Goal: Check status: Check status

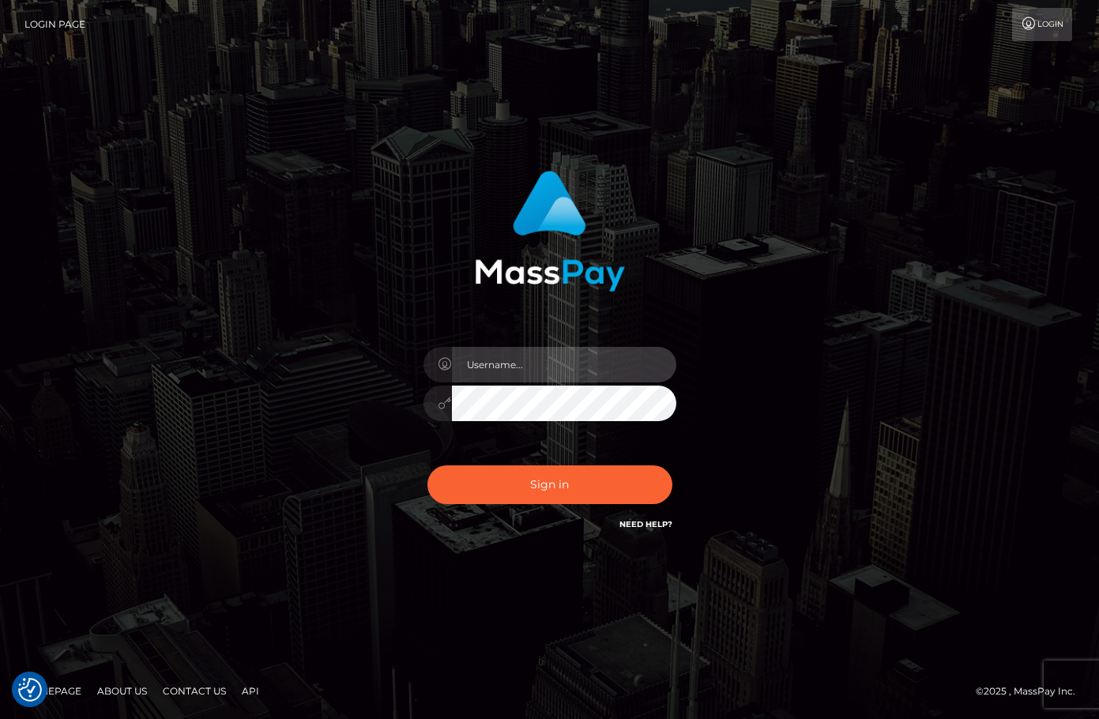
click at [540, 369] on input "text" at bounding box center [564, 365] width 224 height 36
type input "christianc.xcite"
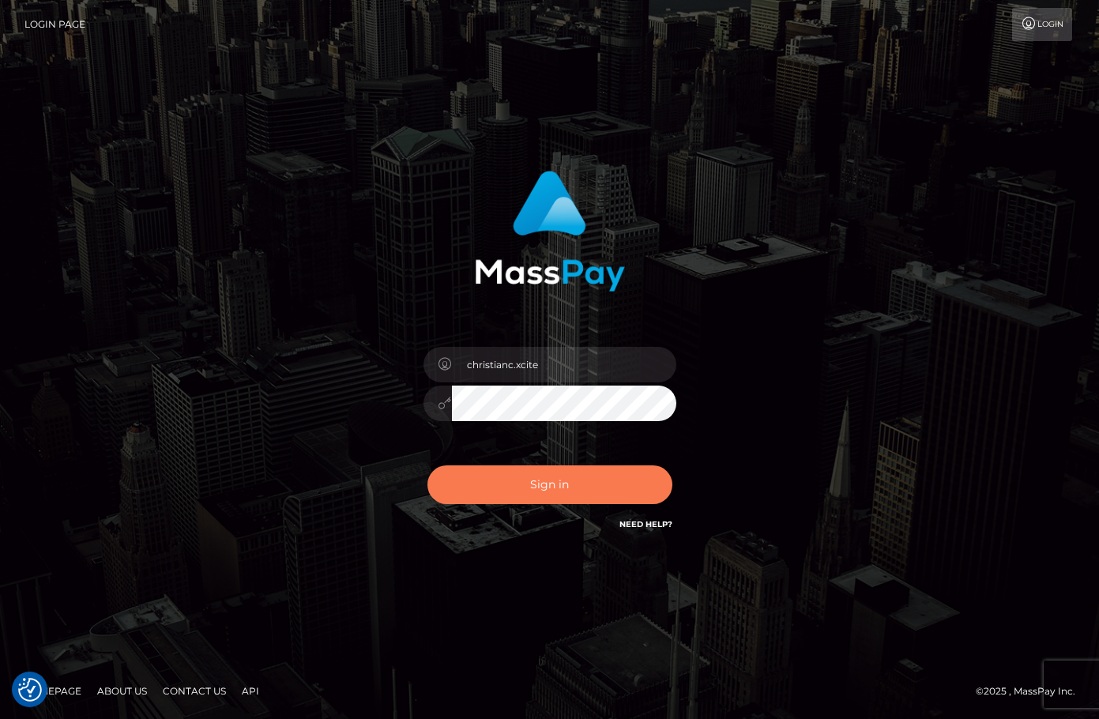
click at [562, 485] on button "Sign in" at bounding box center [549, 484] width 245 height 39
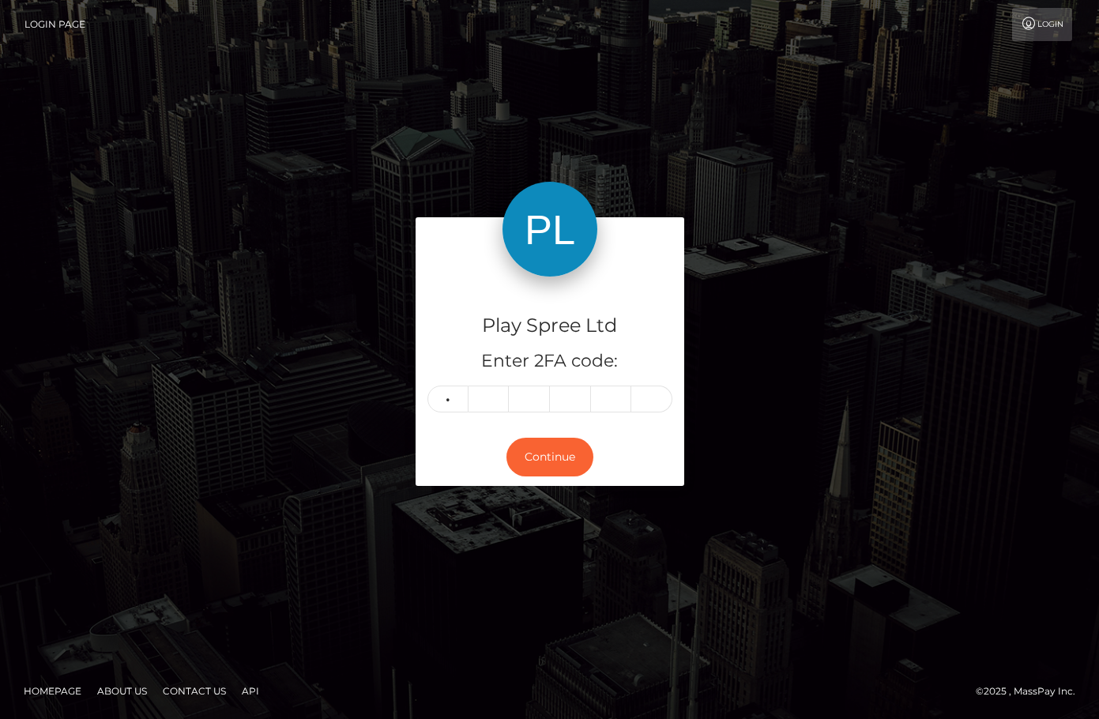
type input "8"
type input "9"
type input "6"
type input "3"
type input "7"
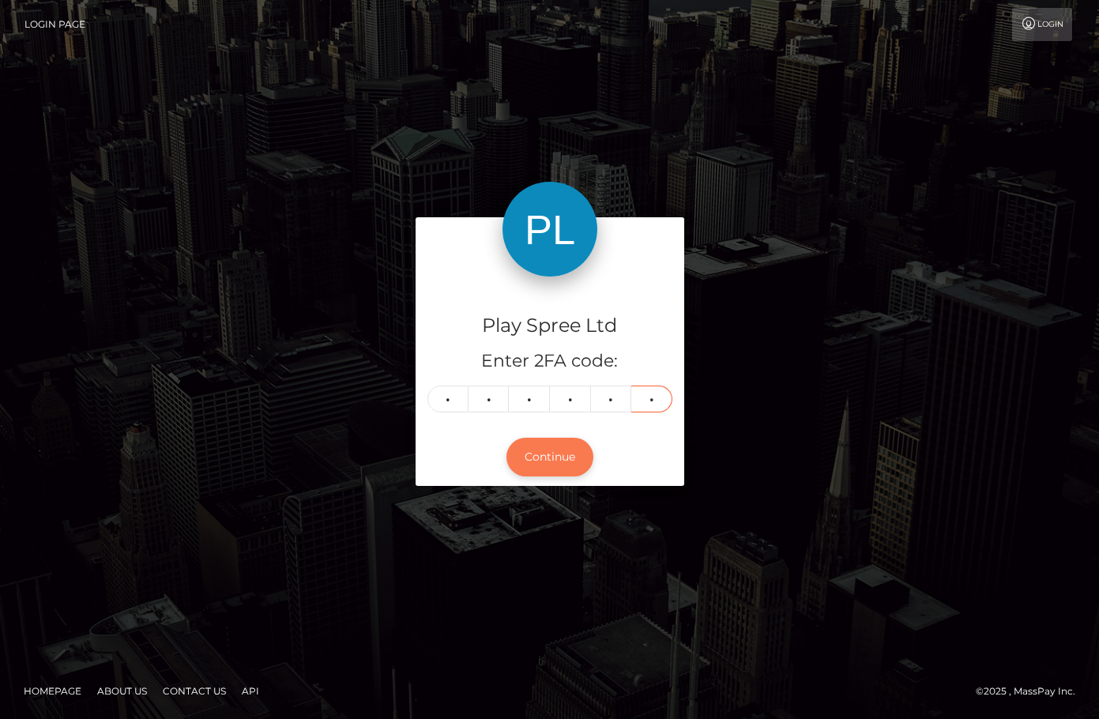
type input "1"
click at [538, 454] on button "Continue" at bounding box center [549, 457] width 87 height 39
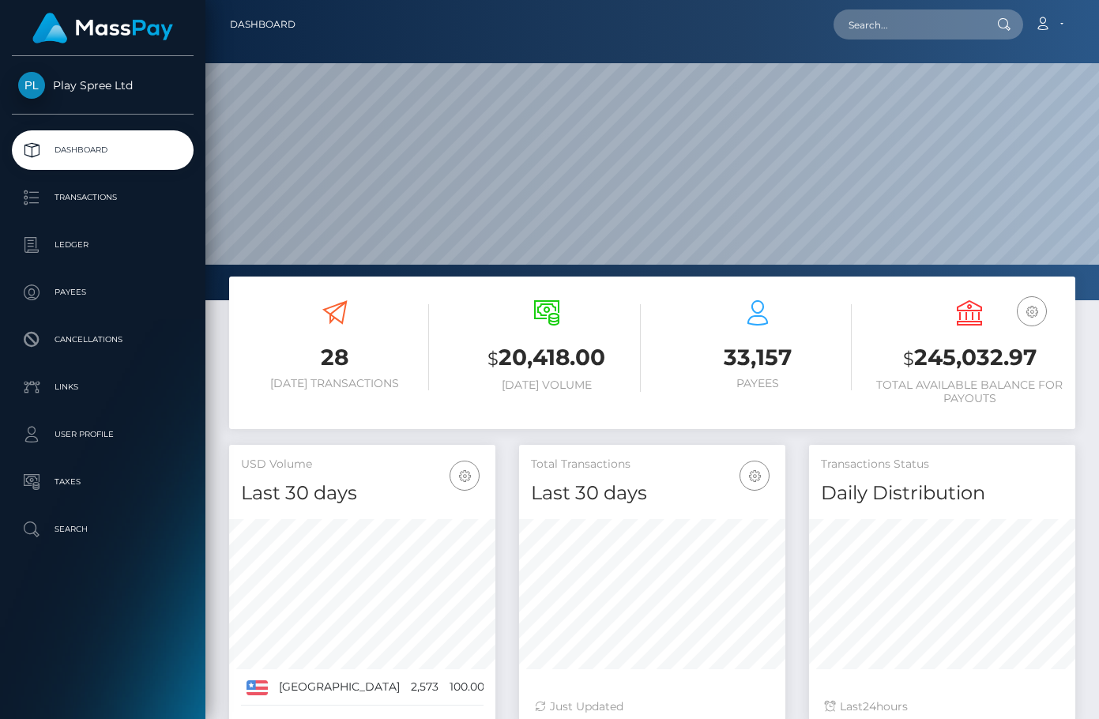
scroll to position [280, 266]
click at [1000, 361] on h3 "$ 245,032.97" at bounding box center [969, 358] width 188 height 32
copy h3 "245,032.97"
